Goal: Task Accomplishment & Management: Use online tool/utility

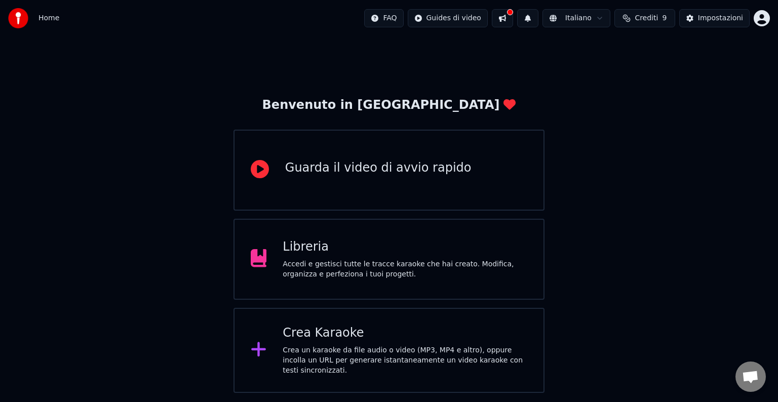
click at [424, 270] on div "Accedi e gestisci tutte le tracce karaoke che hai creato. Modifica, organizza e…" at bounding box center [405, 269] width 245 height 20
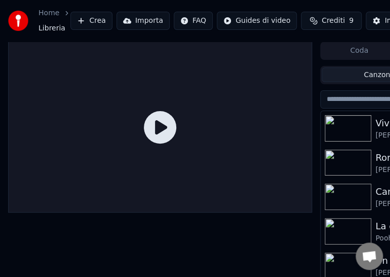
click at [135, 24] on button "Importa" at bounding box center [143, 21] width 53 height 18
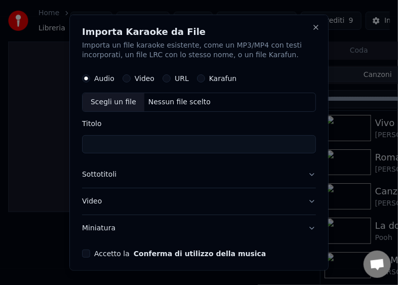
click at [100, 101] on div "Scegli un file" at bounding box center [114, 102] width 62 height 18
type input "**********"
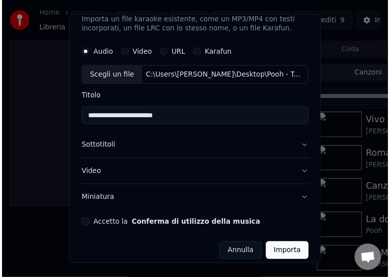
scroll to position [33, 0]
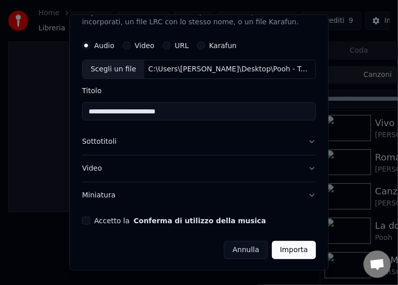
click at [84, 221] on button "Accetto la Conferma di utilizzo della musica" at bounding box center [86, 221] width 8 height 8
click at [280, 246] on button "Importa" at bounding box center [294, 250] width 44 height 18
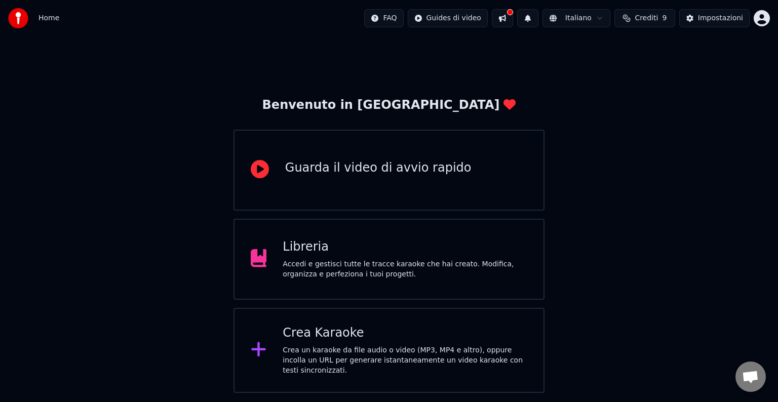
click at [417, 248] on div "Libreria" at bounding box center [405, 247] width 245 height 16
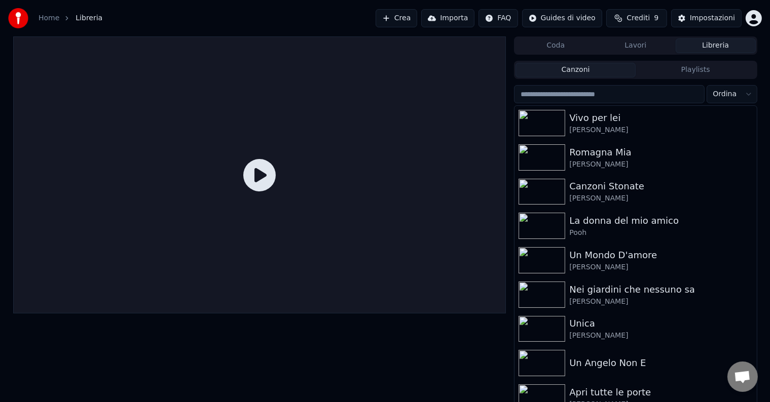
click at [456, 22] on button "Importa" at bounding box center [447, 18] width 53 height 18
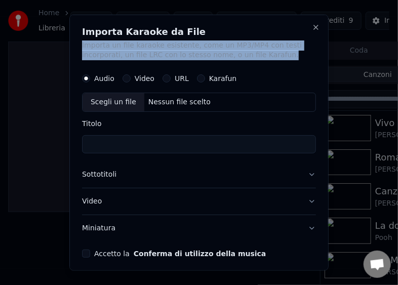
drag, startPoint x: 264, startPoint y: 20, endPoint x: 308, endPoint y: 51, distance: 53.1
click at [316, 55] on div "Importa Karaoke da File Importa un file karaoke esistente, come un MP3/MP4 con …" at bounding box center [198, 142] width 259 height 257
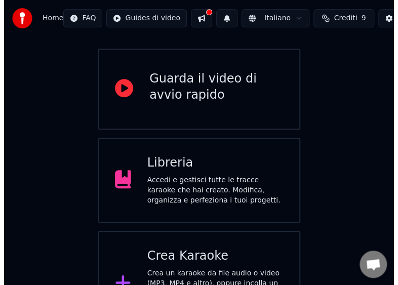
scroll to position [121, 0]
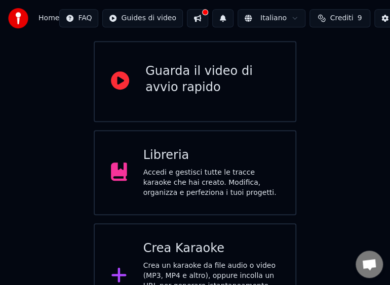
click at [178, 261] on div "Crea un karaoke da file audio o video (MP3, MP4 e altro), oppure incolla un URL…" at bounding box center [211, 286] width 136 height 51
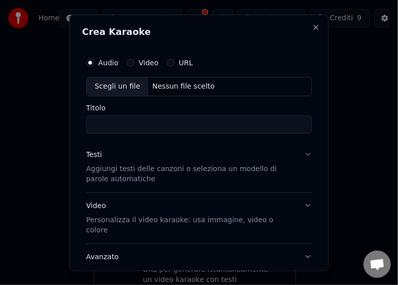
click at [99, 85] on div "Scegli un file" at bounding box center [118, 86] width 62 height 18
type input "**********"
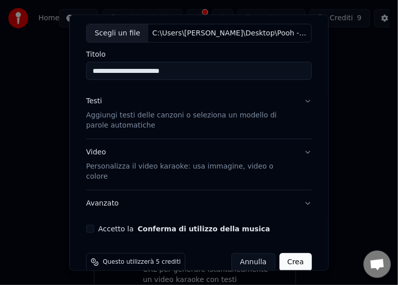
scroll to position [59, 0]
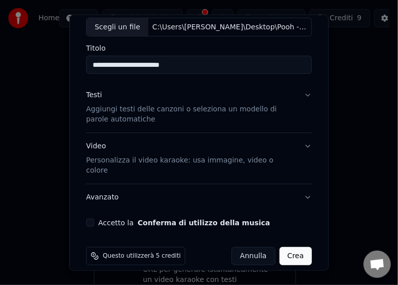
click at [92, 219] on button "Accetto la Conferma di utilizzo della musica" at bounding box center [90, 223] width 8 height 8
click at [286, 247] on button "Crea" at bounding box center [296, 256] width 32 height 18
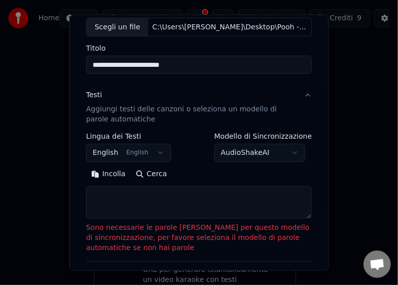
click at [109, 173] on button "Incolla" at bounding box center [108, 174] width 45 height 16
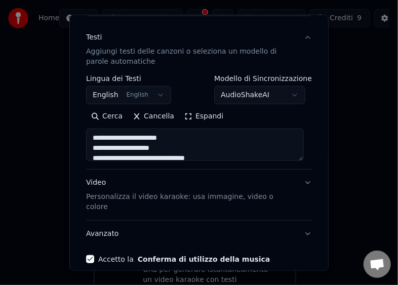
scroll to position [154, 0]
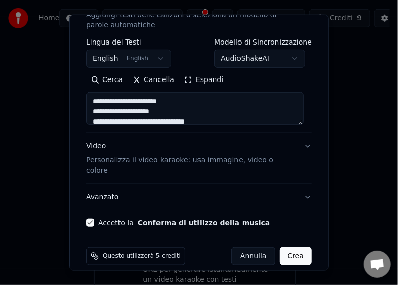
type textarea "**********"
click at [296, 247] on button "Crea" at bounding box center [296, 256] width 32 height 18
select select "**"
type textarea "**********"
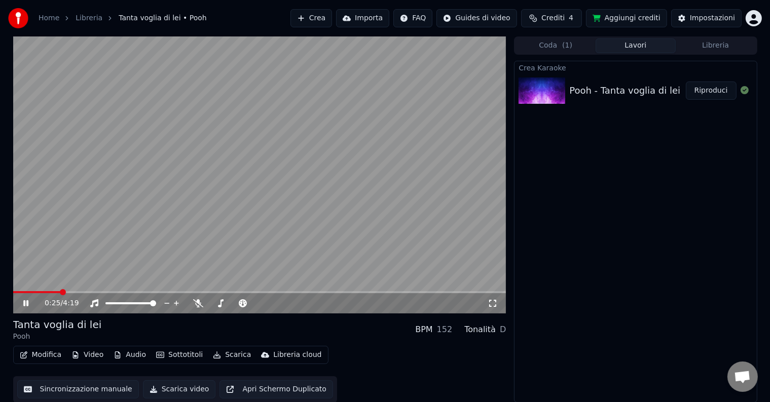
click at [59, 292] on span at bounding box center [259, 292] width 493 height 2
click at [176, 290] on video at bounding box center [259, 174] width 493 height 277
click at [186, 294] on div "0:28 / 4:19" at bounding box center [259, 174] width 493 height 277
click at [111, 293] on span at bounding box center [259, 292] width 493 height 2
click at [320, 292] on span at bounding box center [259, 292] width 493 height 2
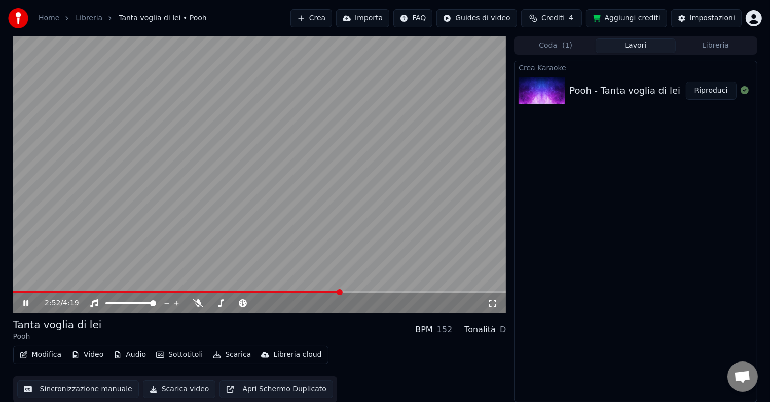
click at [154, 389] on button "Scarica video" at bounding box center [179, 390] width 73 height 18
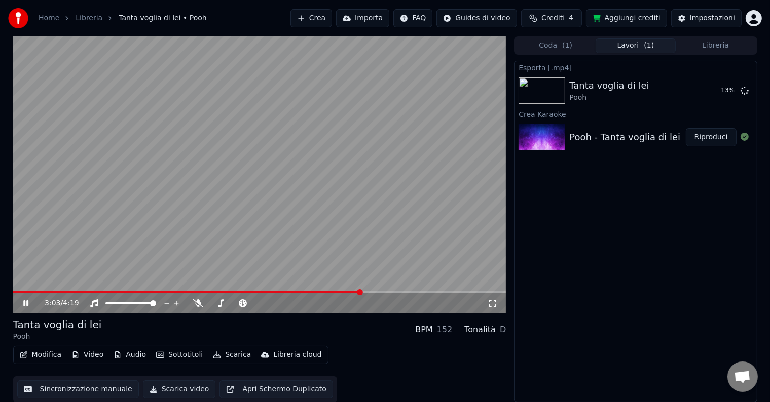
click at [374, 291] on span at bounding box center [259, 292] width 493 height 2
